Goal: Task Accomplishment & Management: Complete application form

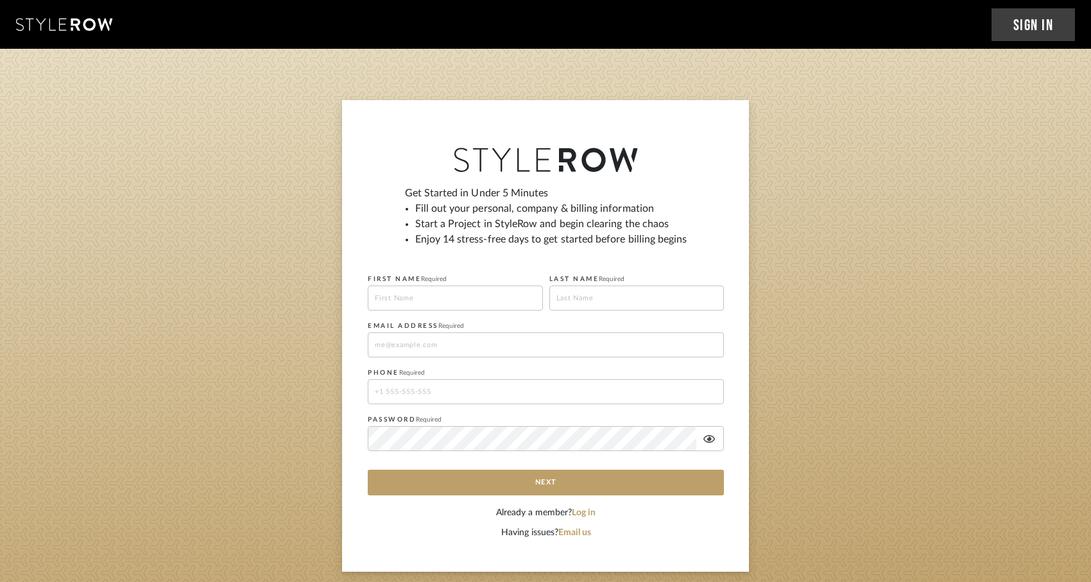
click at [438, 300] on input at bounding box center [455, 298] width 175 height 25
type input "[PERSON_NAME]"
click at [571, 304] on input at bounding box center [636, 298] width 175 height 25
type input "[PERSON_NAME]"
type input "[PERSON_NAME][EMAIL_ADDRESS][DOMAIN_NAME]"
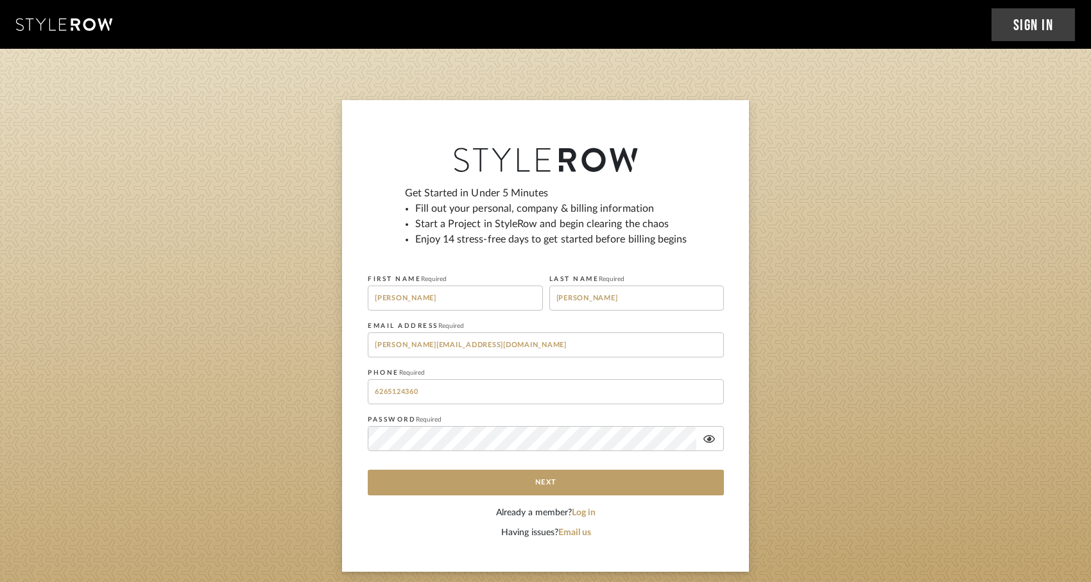
type input "6265124360"
click at [345, 402] on div "Get Started in Under 5 Minutes Fill out your personal, company & billing inform…" at bounding box center [545, 336] width 407 height 472
click at [461, 413] on fieldset "PASSWORD Required" at bounding box center [546, 437] width 356 height 53
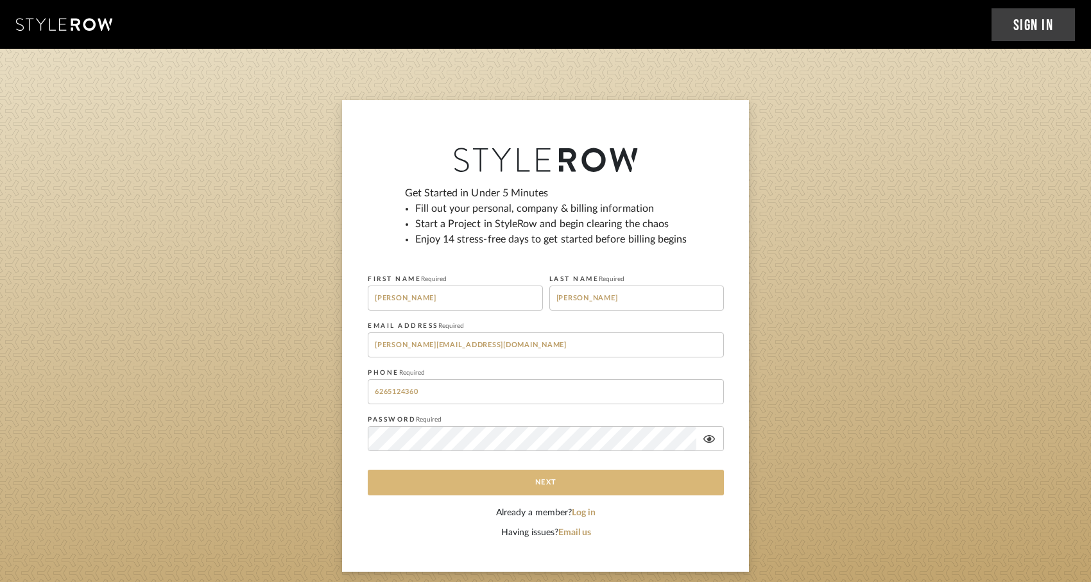
click at [407, 488] on button "Next" at bounding box center [546, 483] width 356 height 26
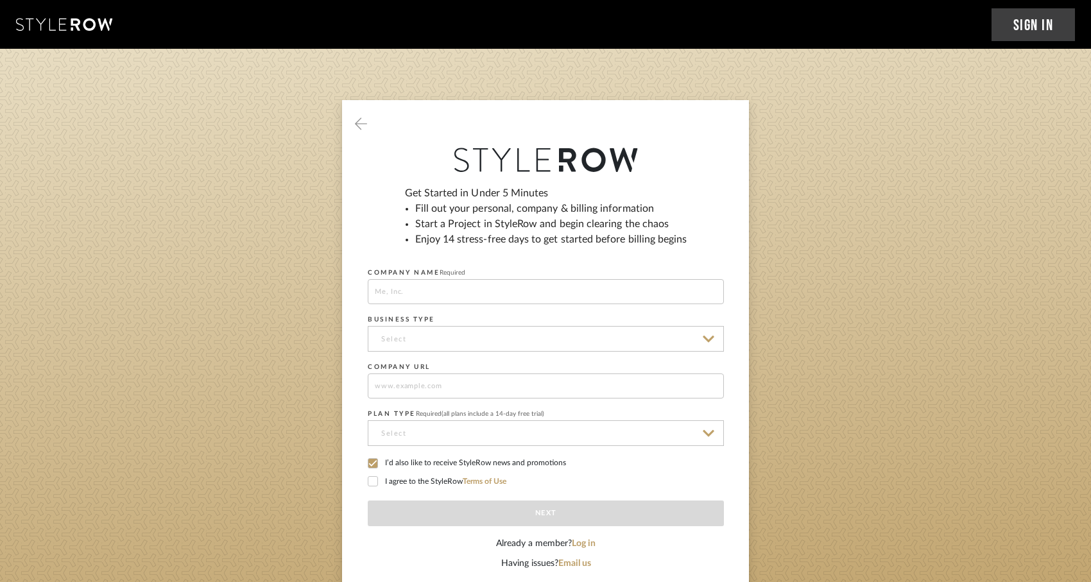
click at [587, 287] on input at bounding box center [546, 291] width 356 height 25
type input "BLACK HORSE LLC"
click at [567, 347] on input at bounding box center [546, 339] width 356 height 26
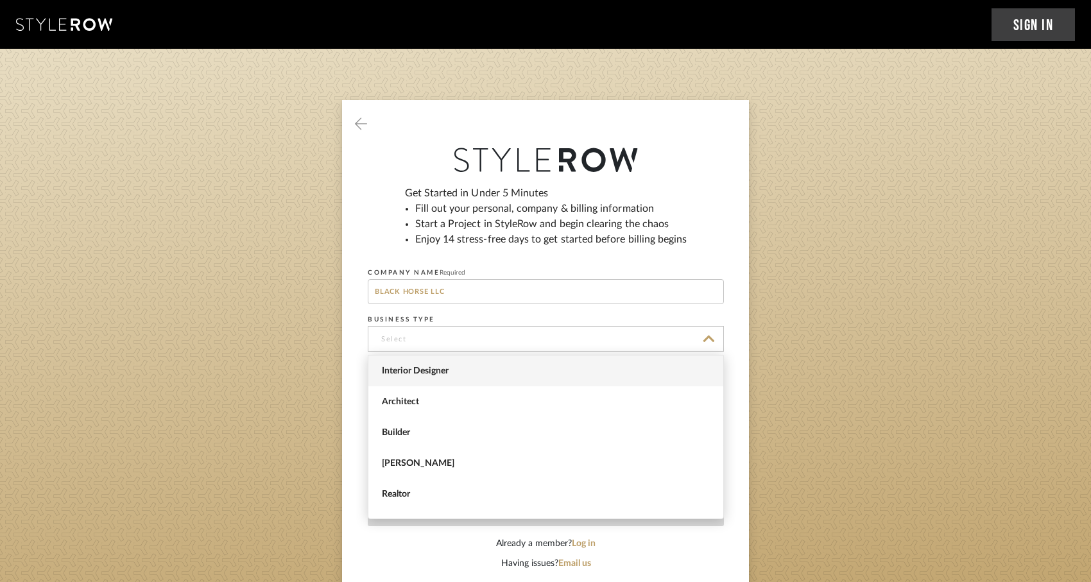
click at [559, 366] on span "Interior Designer" at bounding box center [547, 371] width 331 height 11
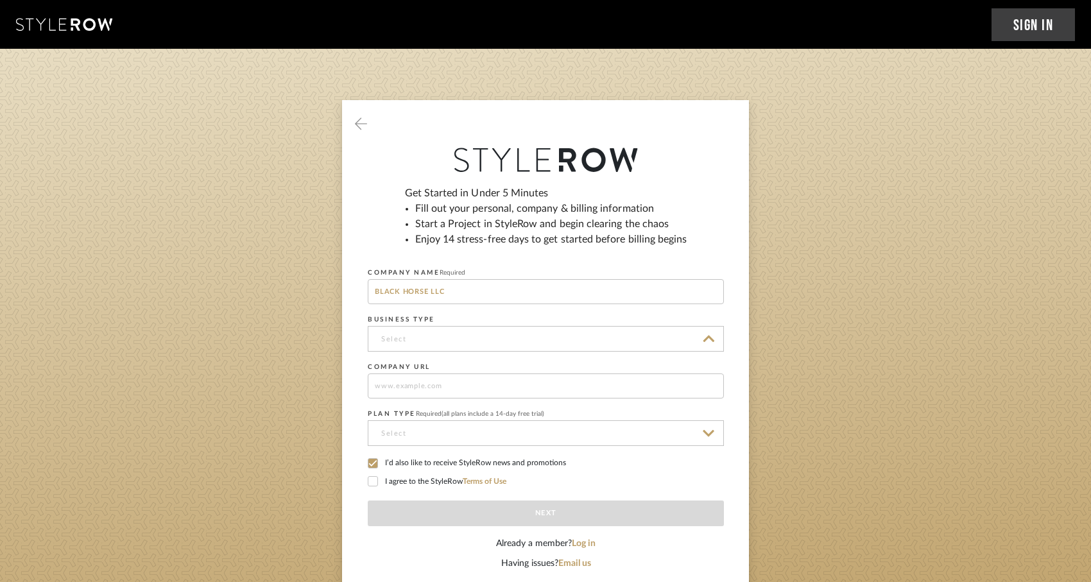
type input "Interior Designer"
click at [549, 386] on input at bounding box center [546, 386] width 356 height 25
click at [466, 389] on input at bounding box center [546, 386] width 356 height 25
paste input "[DOMAIN_NAME]"
type input "[DOMAIN_NAME]"
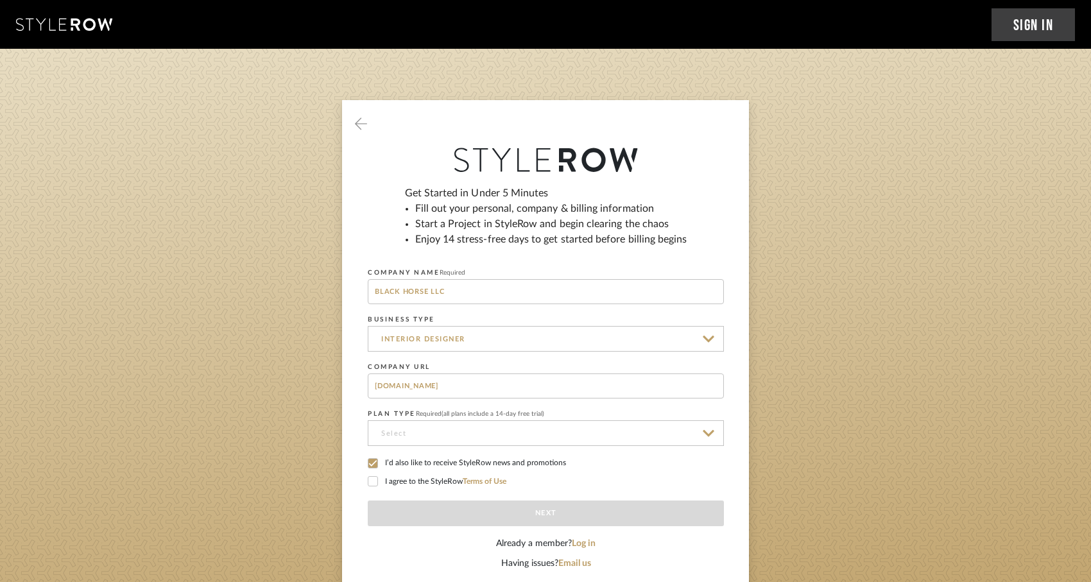
click at [457, 427] on input at bounding box center [546, 433] width 356 height 26
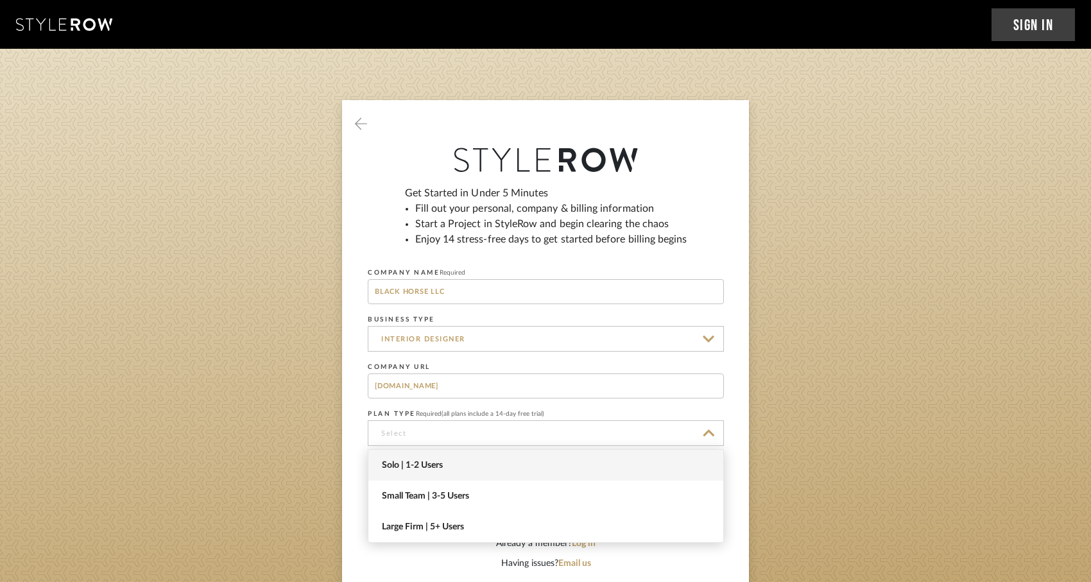
click at [443, 467] on span "Solo | 1-2 Users" at bounding box center [547, 465] width 331 height 11
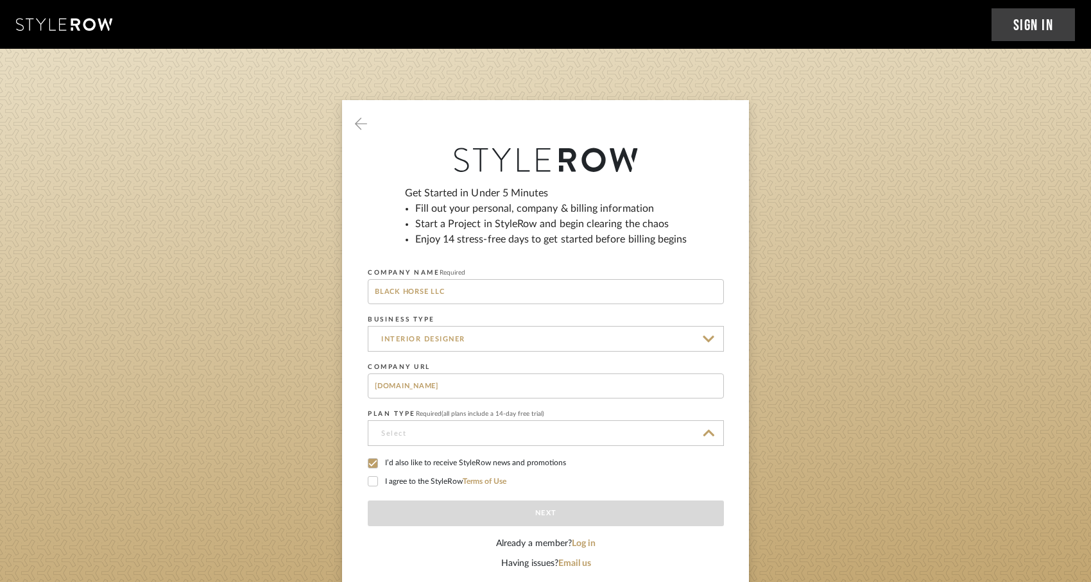
type input "Solo | 1-2 Users"
click at [381, 481] on label "I agree to the StyleRow Terms of Use" at bounding box center [546, 482] width 356 height 12
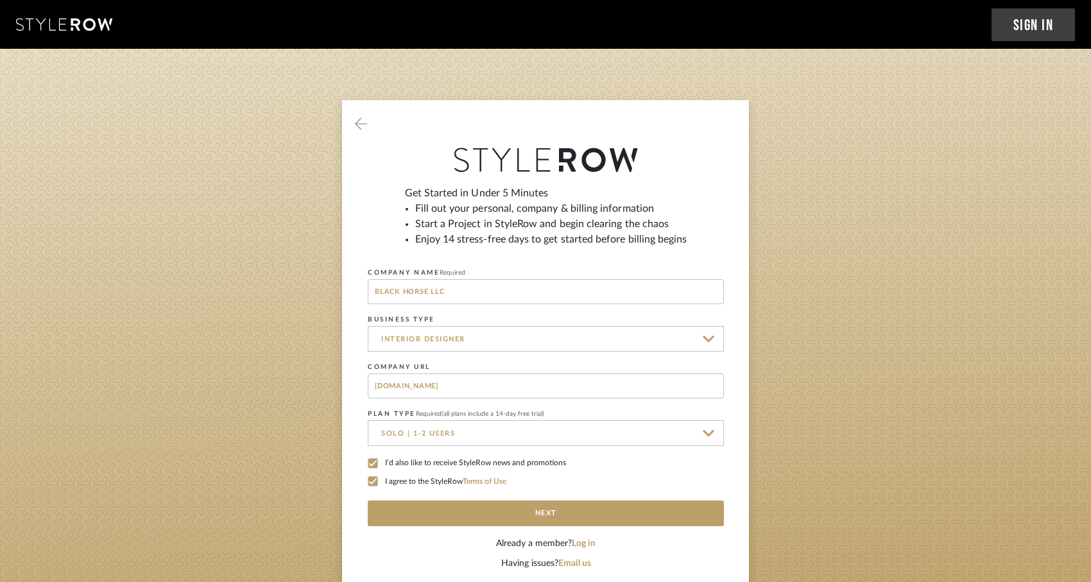
click at [374, 465] on icon at bounding box center [372, 463] width 9 height 9
click at [564, 519] on button "Next" at bounding box center [546, 514] width 356 height 26
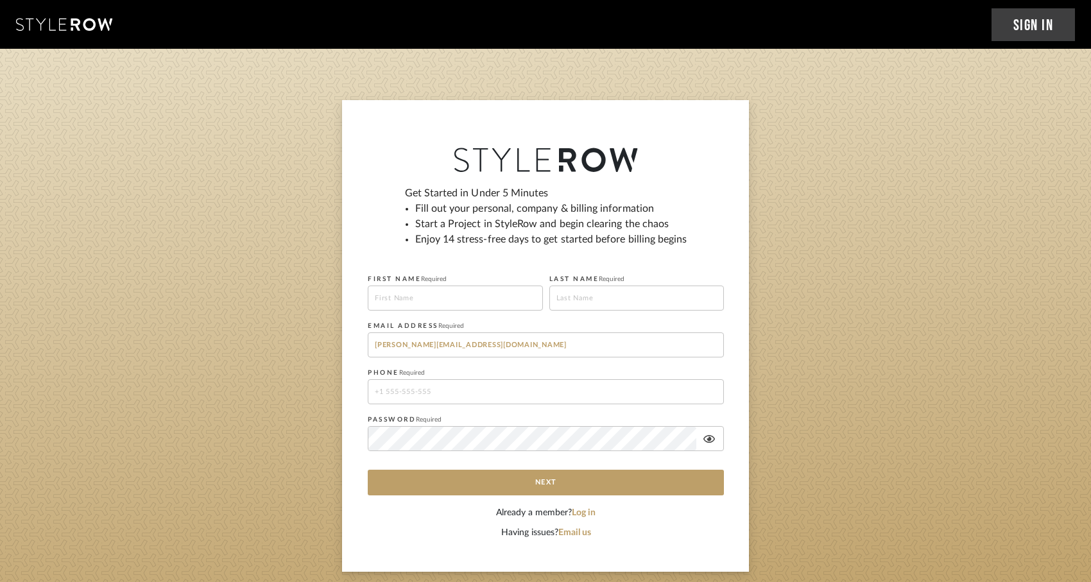
click at [63, 30] on icon at bounding box center [64, 24] width 96 height 13
